Goal: Task Accomplishment & Management: Complete application form

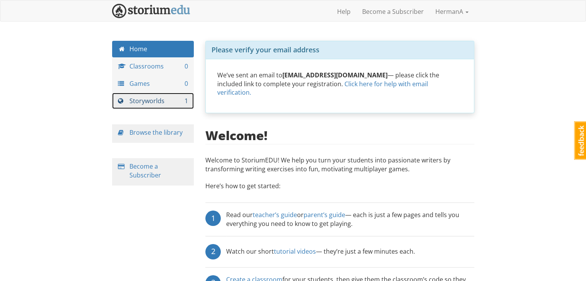
click at [155, 98] on link "Storyworlds 1" at bounding box center [153, 101] width 82 height 17
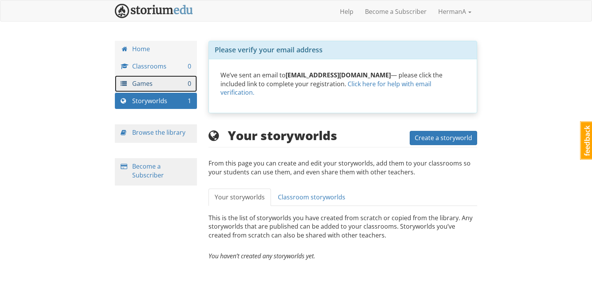
click at [149, 81] on link "Games 0" at bounding box center [156, 84] width 82 height 17
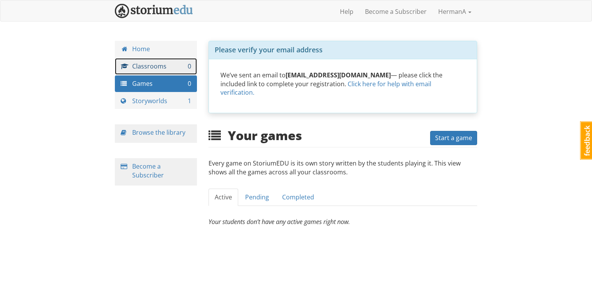
click at [157, 66] on link "Classrooms 0" at bounding box center [156, 66] width 82 height 17
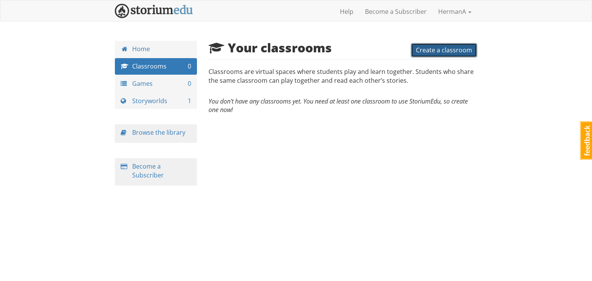
click at [444, 47] on span "Create a classroom" at bounding box center [444, 50] width 56 height 8
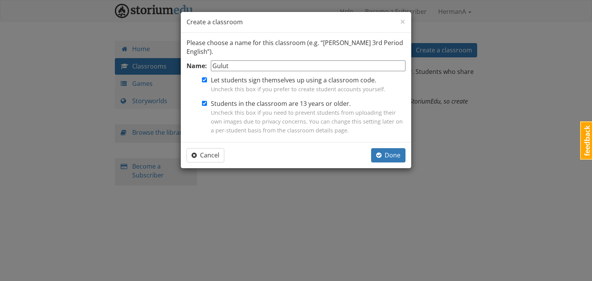
click at [502, 101] on div "× Close Create a classroom Please choose a name for this classroom (e.g. “[PERS…" at bounding box center [296, 140] width 592 height 281
click at [243, 66] on input "Gulut" at bounding box center [308, 65] width 195 height 11
type input "Gulutzan 6/7"
click at [204, 104] on input "Students in the classroom are 13 years or older. Uncheck this box if you need t…" at bounding box center [204, 103] width 5 height 5
checkbox input "false"
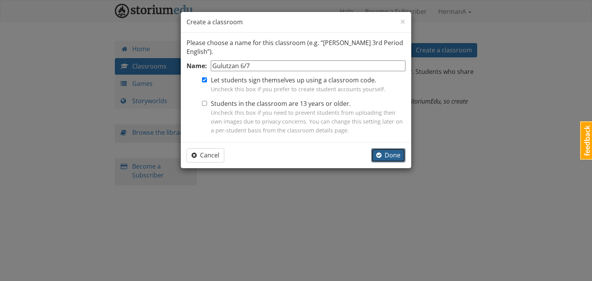
click at [381, 153] on span "button" at bounding box center [378, 155] width 5 height 6
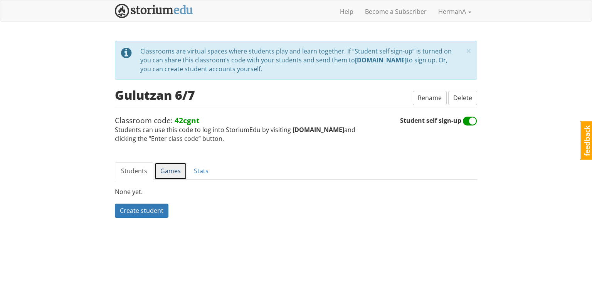
click at [173, 170] on link "Games" at bounding box center [170, 171] width 33 height 17
click at [131, 173] on link "Students" at bounding box center [134, 171] width 39 height 17
click at [199, 166] on link "Stats" at bounding box center [201, 171] width 27 height 17
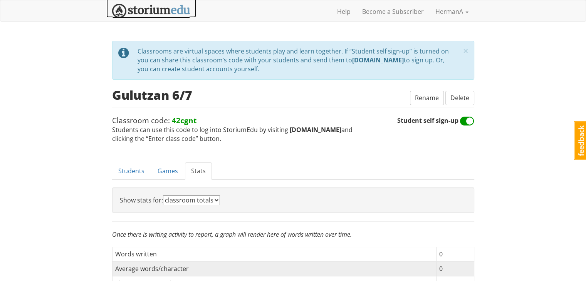
click at [159, 12] on img at bounding box center [151, 11] width 78 height 14
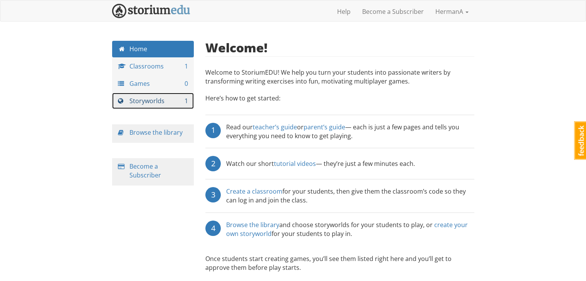
click at [142, 109] on link "Storyworlds 1" at bounding box center [153, 101] width 82 height 17
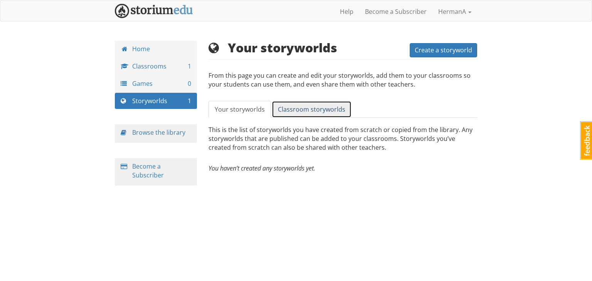
click at [308, 106] on span "Classroom storyworlds" at bounding box center [311, 109] width 67 height 8
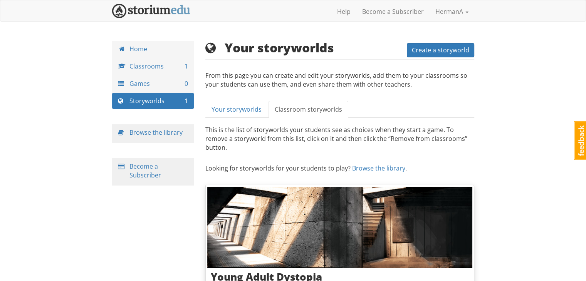
click at [168, 127] on div "Browse the library" at bounding box center [153, 133] width 82 height 18
click at [166, 138] on div "Browse the library" at bounding box center [153, 133] width 82 height 18
click at [169, 134] on link "Browse the library" at bounding box center [155, 132] width 53 height 8
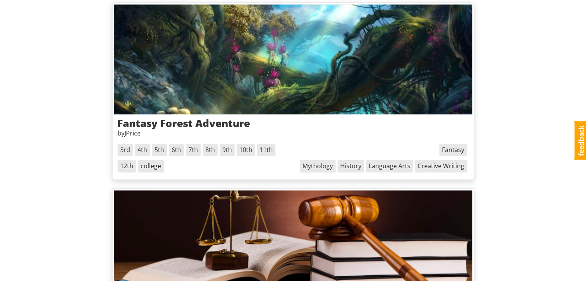
scroll to position [1117, 0]
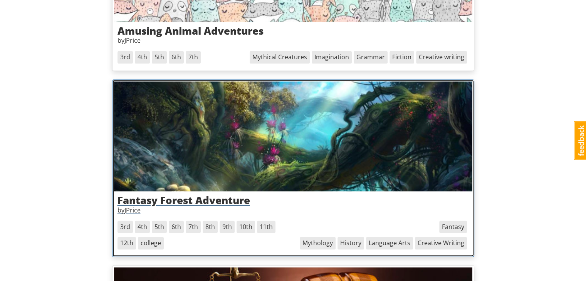
click at [131, 198] on h3 "Fantasy Forest Adventure" at bounding box center [293, 200] width 351 height 11
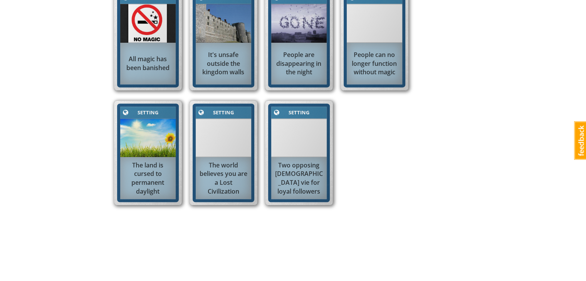
scroll to position [270, 0]
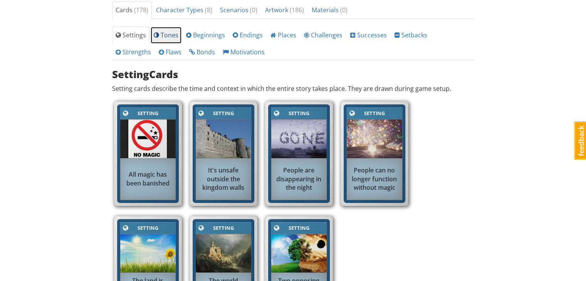
click at [157, 34] on span at bounding box center [156, 35] width 5 height 6
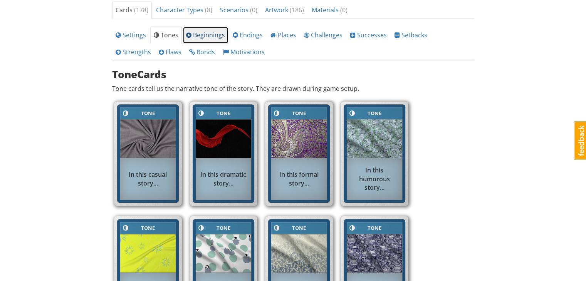
click at [188, 31] on span "Beginnings" at bounding box center [205, 35] width 39 height 8
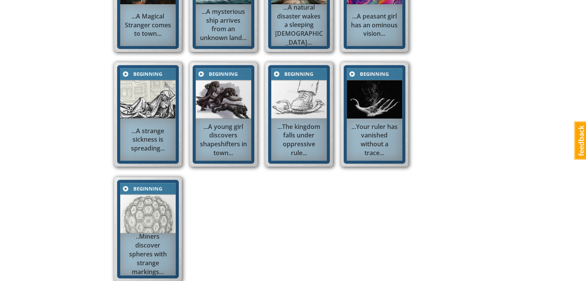
scroll to position [154, 0]
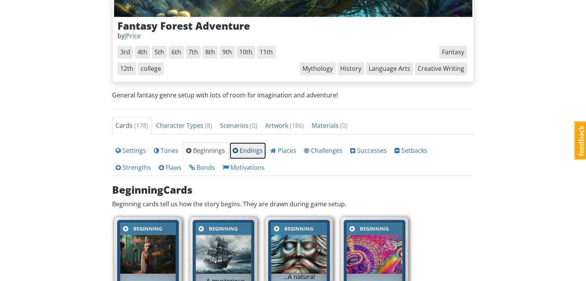
drag, startPoint x: 245, startPoint y: 145, endPoint x: 86, endPoint y: 153, distance: 158.5
click at [245, 146] on span "Endings" at bounding box center [248, 150] width 30 height 8
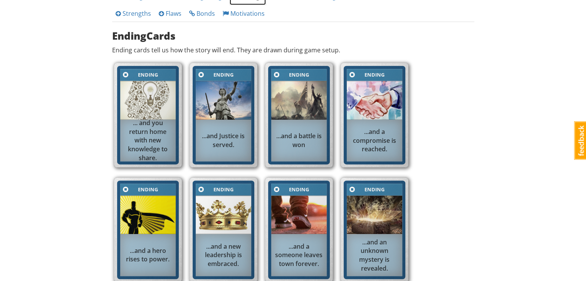
scroll to position [270, 0]
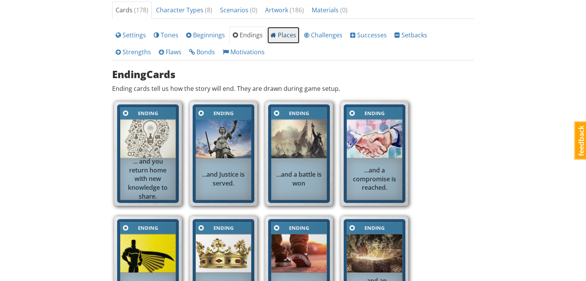
click at [283, 37] on span "Places" at bounding box center [283, 35] width 26 height 8
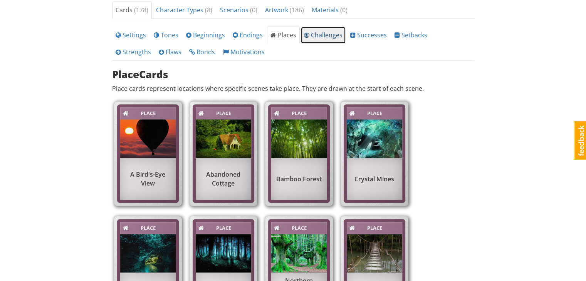
click at [322, 34] on span "Challenges" at bounding box center [323, 35] width 39 height 8
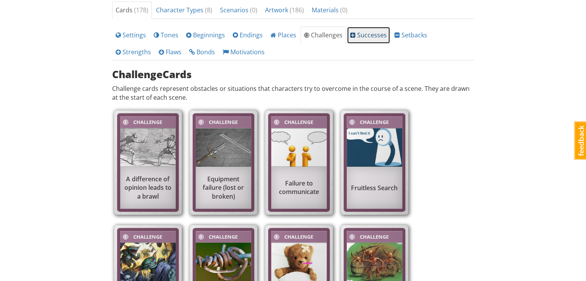
click at [373, 33] on span "Successes" at bounding box center [368, 35] width 37 height 8
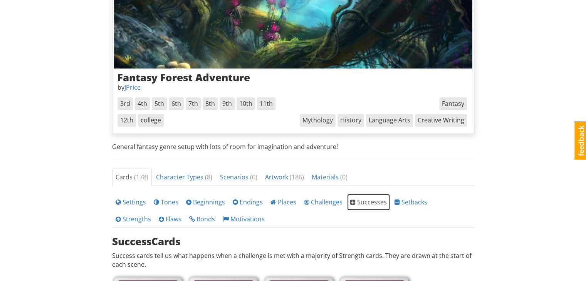
scroll to position [0, 0]
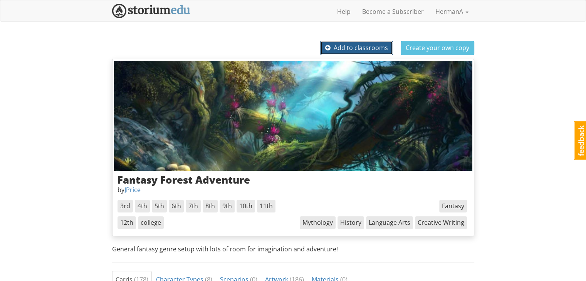
click at [378, 45] on span "Add to classrooms" at bounding box center [356, 48] width 63 height 8
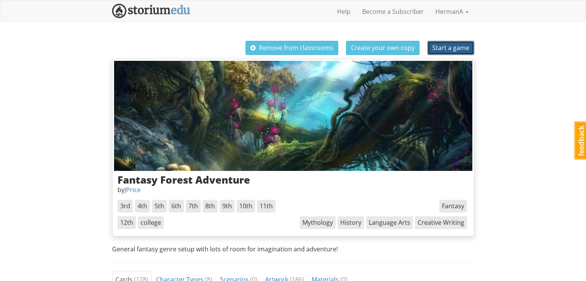
click at [452, 47] on span "Start a game" at bounding box center [450, 48] width 37 height 8
select select "47dh2t"
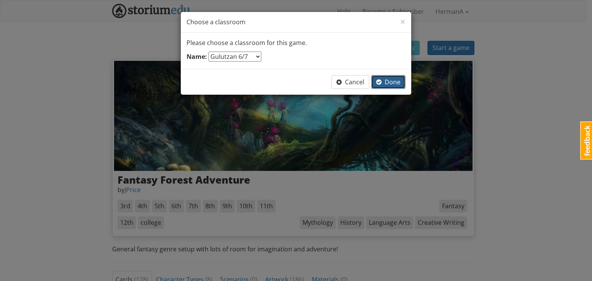
click at [384, 84] on span "Done" at bounding box center [388, 82] width 24 height 8
